Goal: Task Accomplishment & Management: Manage account settings

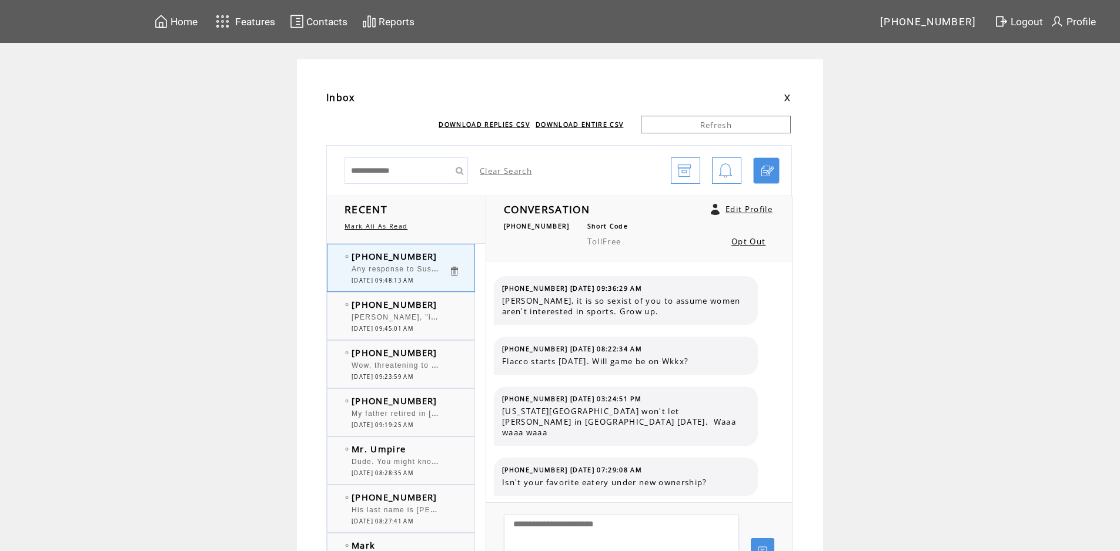
scroll to position [912, 0]
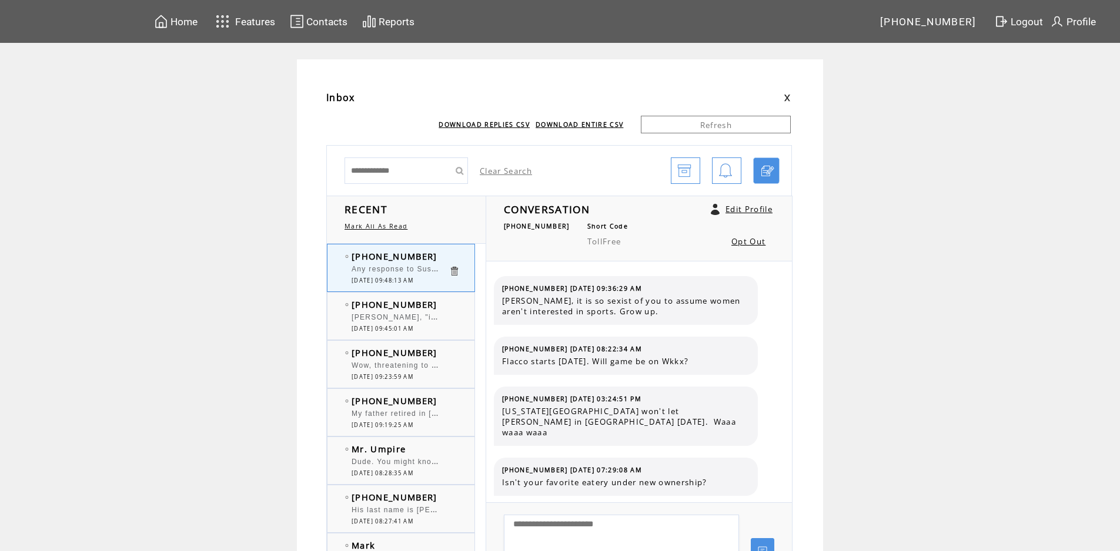
scroll to position [912, 0]
